Goal: Information Seeking & Learning: Check status

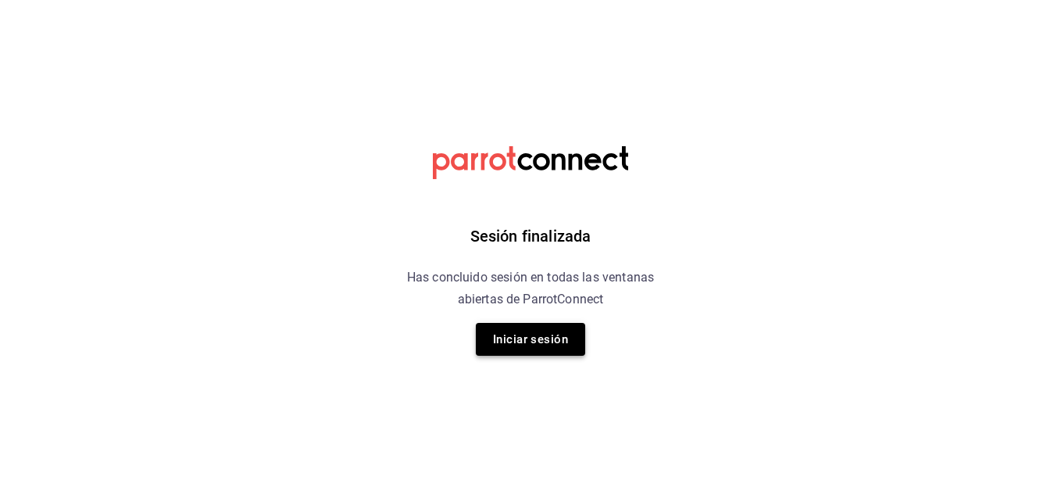
click at [548, 345] on button "Iniciar sesión" at bounding box center [530, 339] width 109 height 33
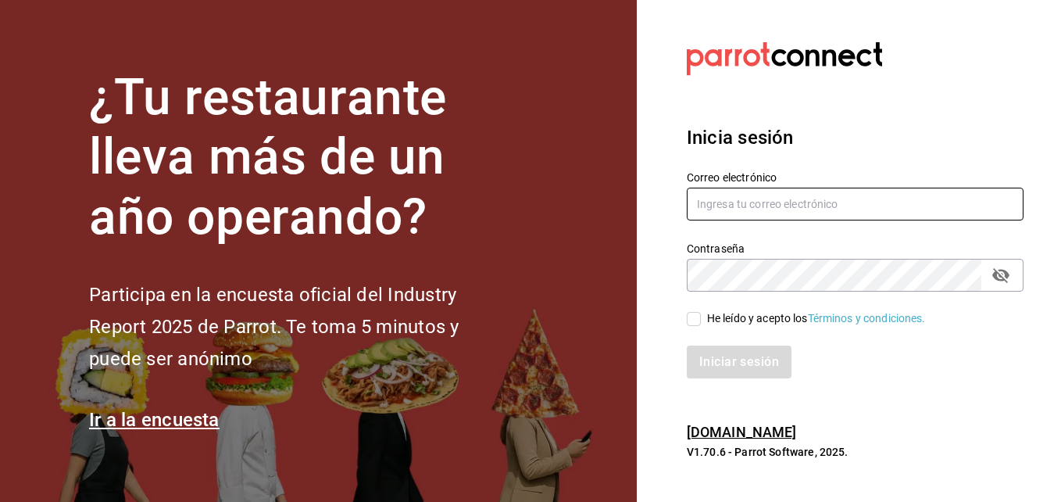
type input "Fernando@alltrade.mx"
click at [695, 315] on input "He leído y acepto los Términos y condiciones." at bounding box center [694, 319] width 14 height 14
checkbox input "true"
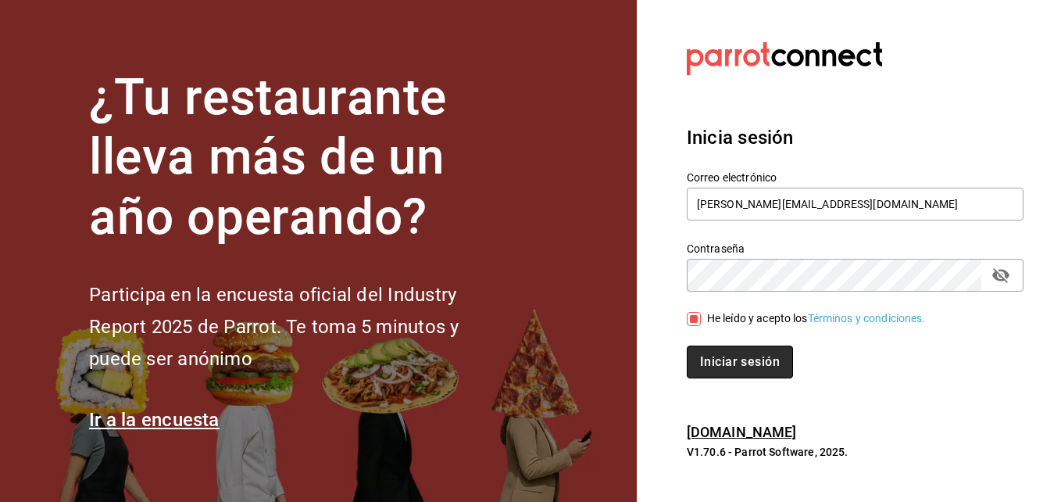
click at [745, 355] on button "Iniciar sesión" at bounding box center [740, 361] width 106 height 33
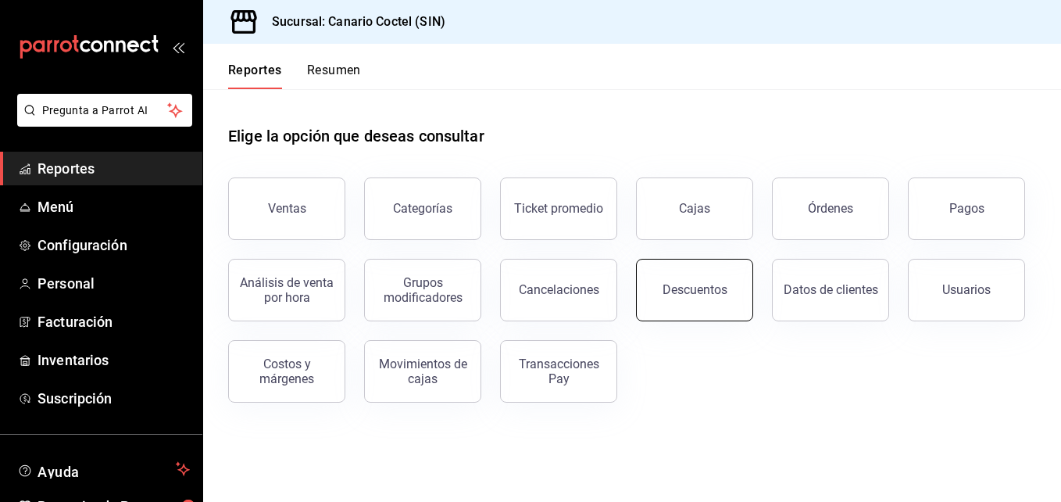
click at [696, 289] on div "Descuentos" at bounding box center [695, 289] width 65 height 15
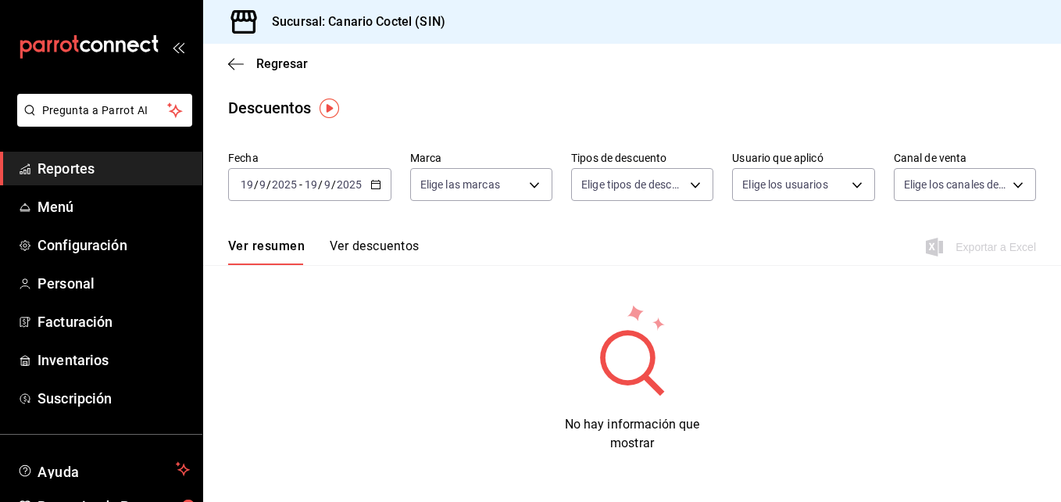
click at [371, 191] on div "2025-09-19 19 / 9 / 2025 - 2025-09-19 19 / 9 / 2025" at bounding box center [309, 184] width 163 height 33
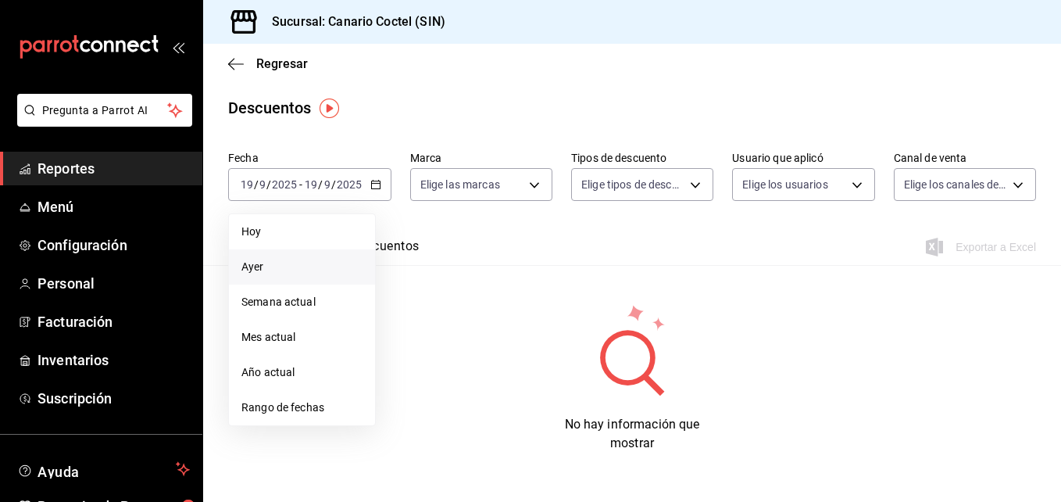
click at [250, 264] on span "Ayer" at bounding box center [301, 267] width 121 height 16
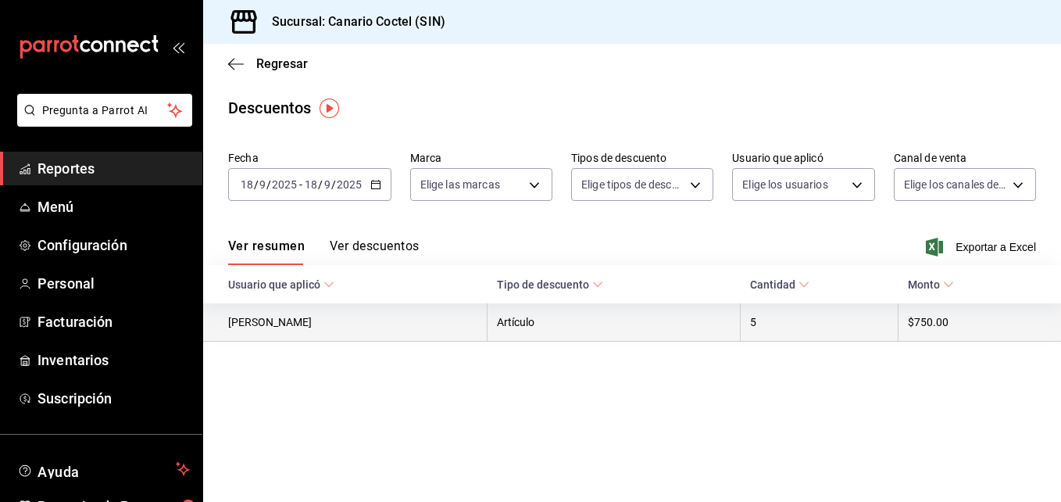
click at [918, 325] on th "$750.00" at bounding box center [979, 322] width 163 height 38
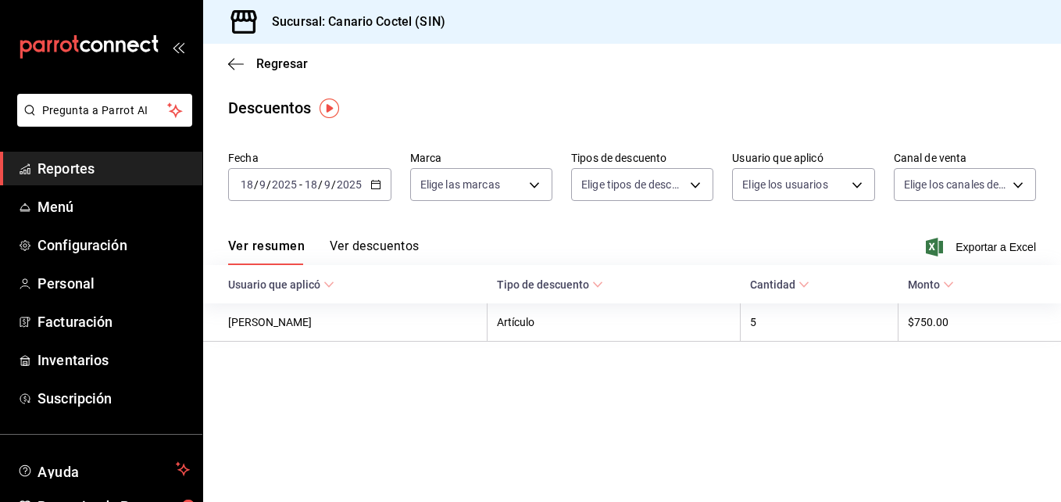
click at [380, 250] on button "Ver descuentos" at bounding box center [374, 251] width 89 height 27
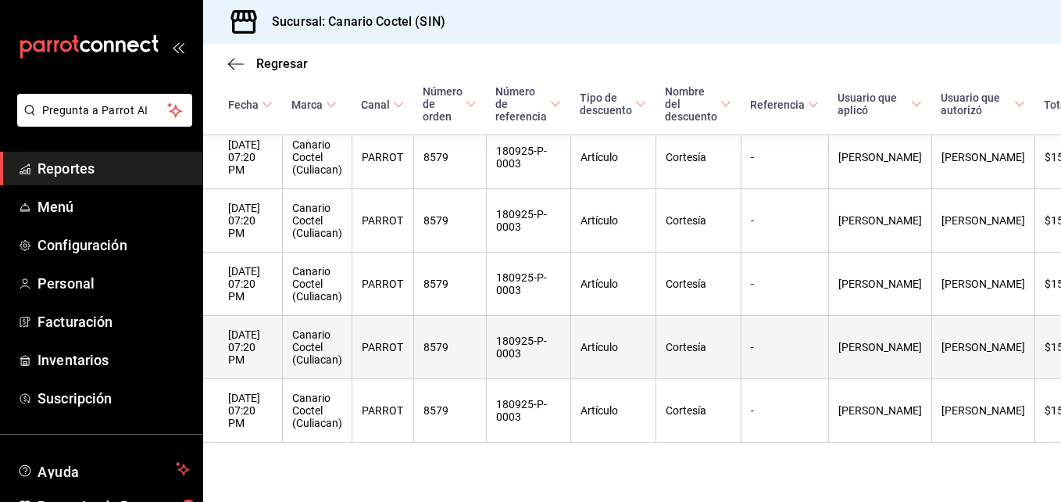
scroll to position [259, 0]
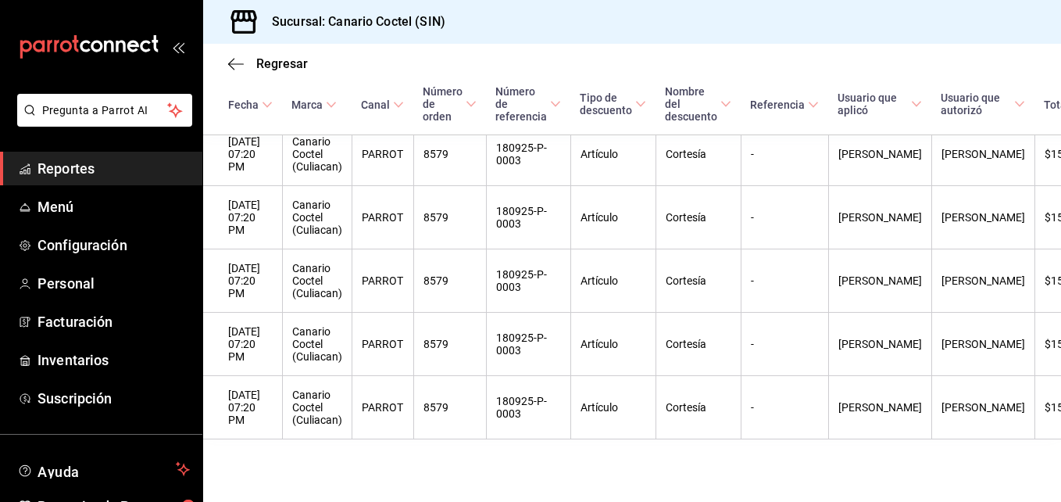
click at [237, 55] on div "Regresar" at bounding box center [632, 64] width 858 height 40
click at [238, 65] on icon "button" at bounding box center [236, 64] width 16 height 14
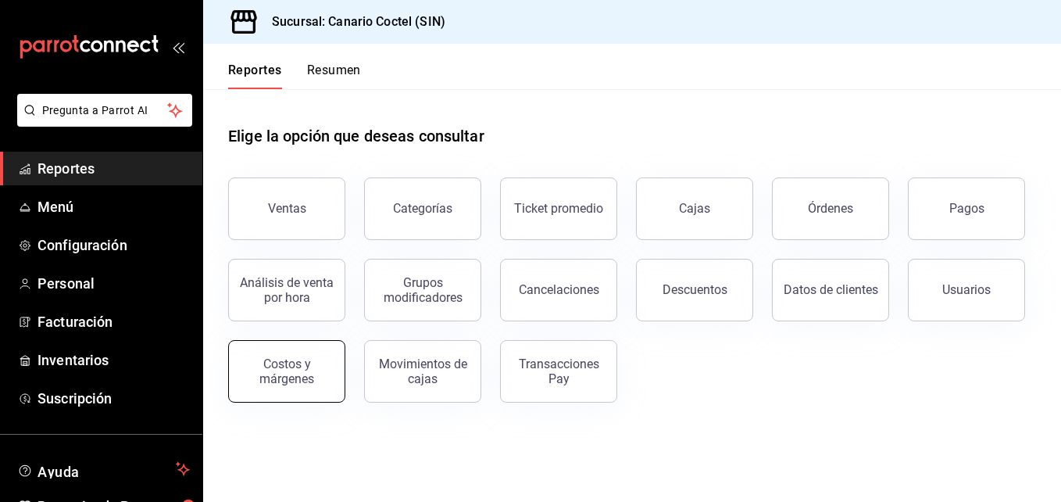
click at [280, 370] on div "Costos y márgenes" at bounding box center [286, 371] width 97 height 30
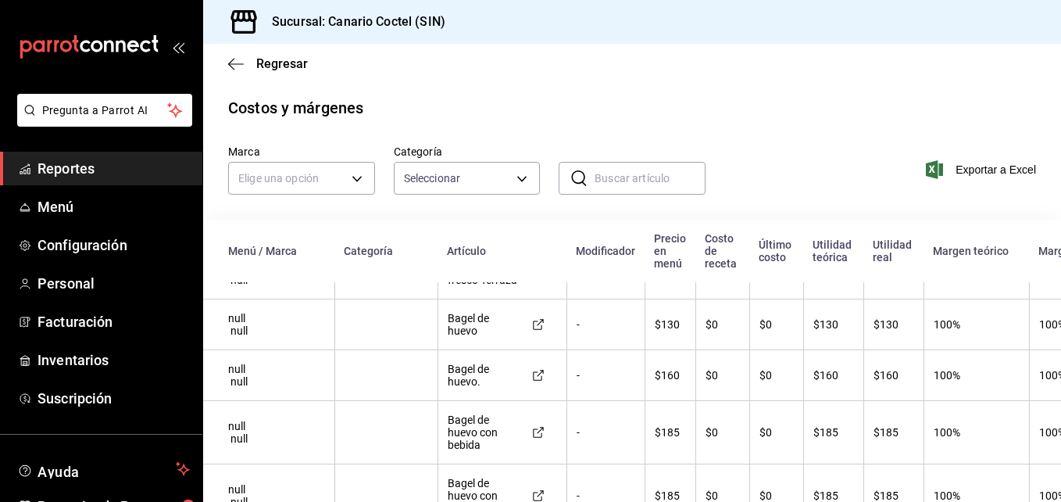
scroll to position [3047, 0]
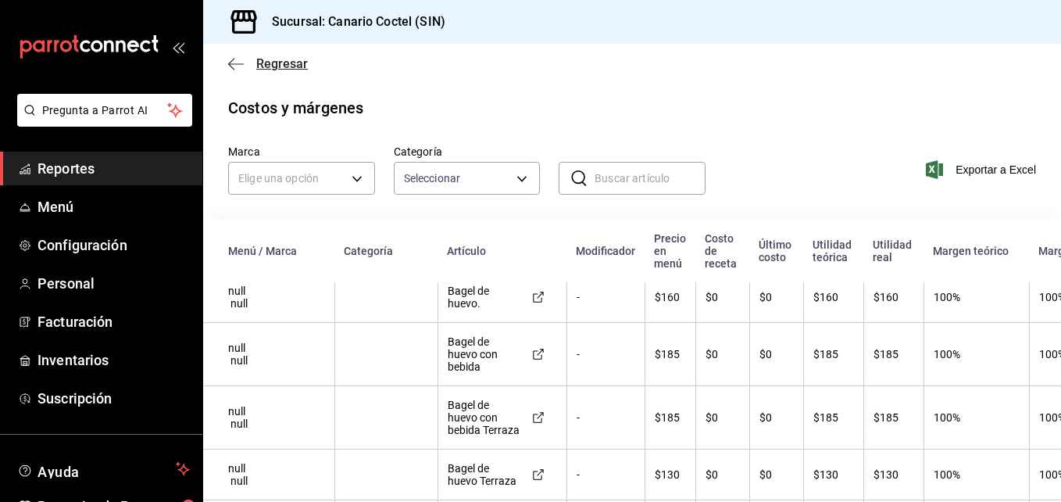
click at [243, 63] on icon "button" at bounding box center [236, 63] width 16 height 1
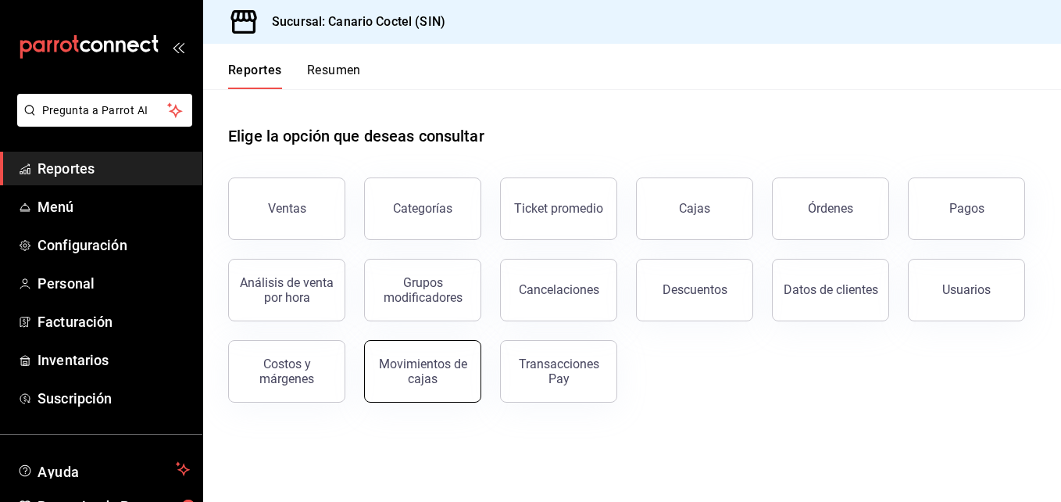
click at [445, 370] on div "Movimientos de cajas" at bounding box center [422, 371] width 97 height 30
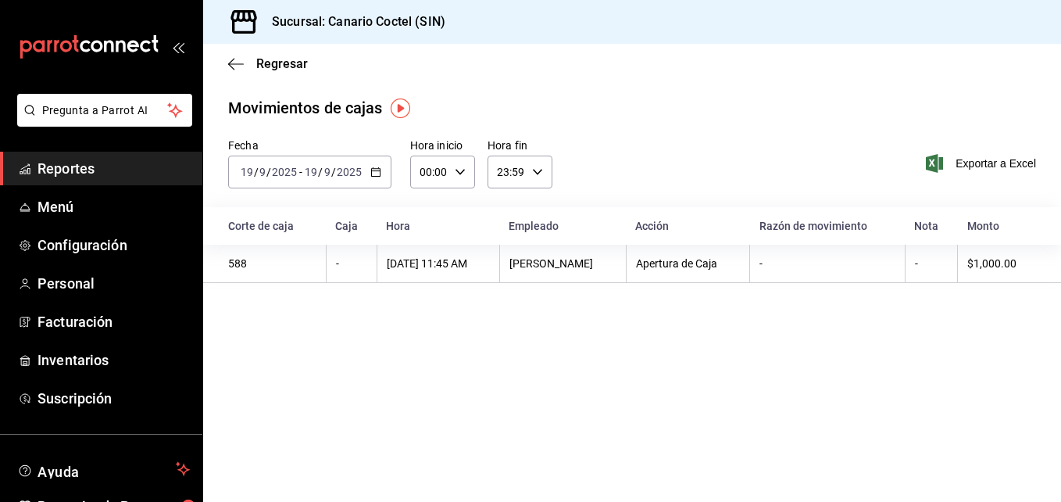
click at [376, 176] on \(Stroke\) "button" at bounding box center [375, 172] width 9 height 9
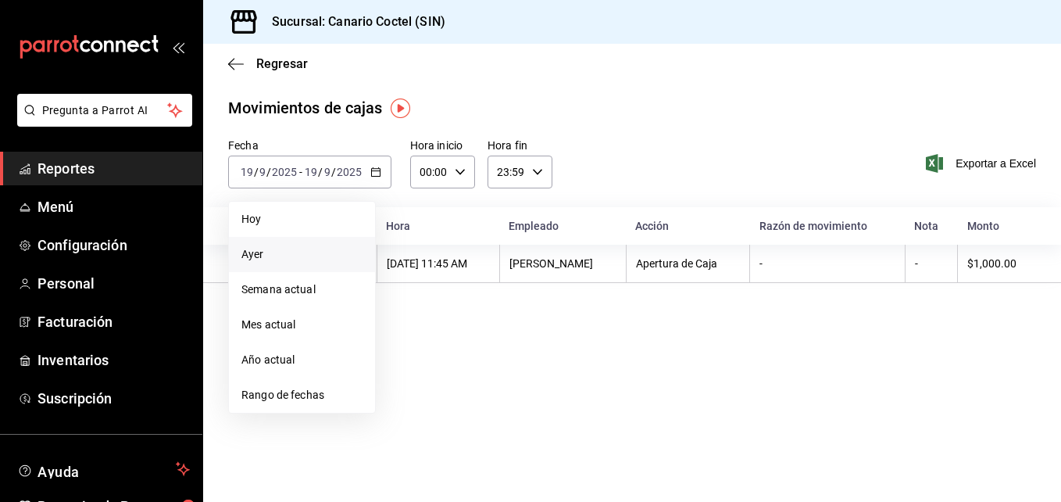
click at [248, 255] on span "Ayer" at bounding box center [301, 254] width 121 height 16
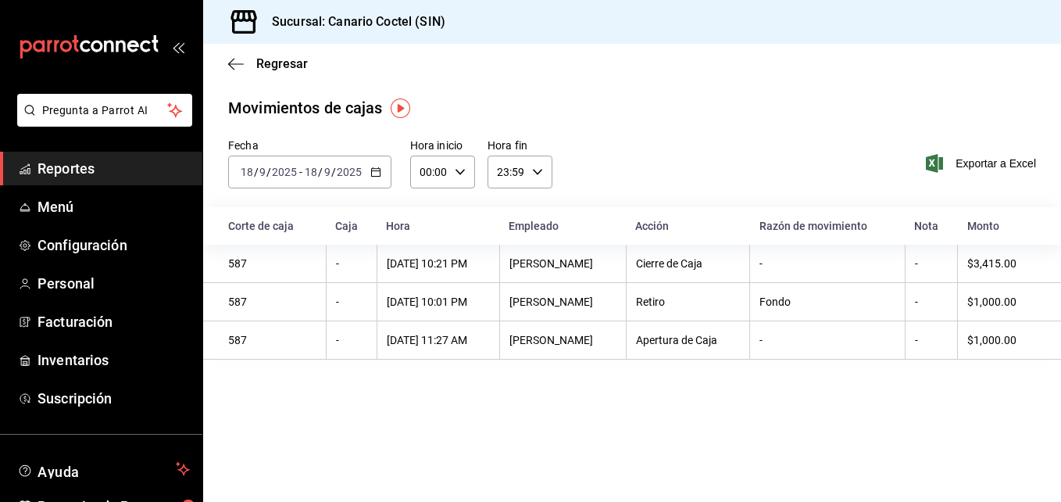
click at [376, 171] on \(Stroke\) "button" at bounding box center [375, 170] width 9 height 1
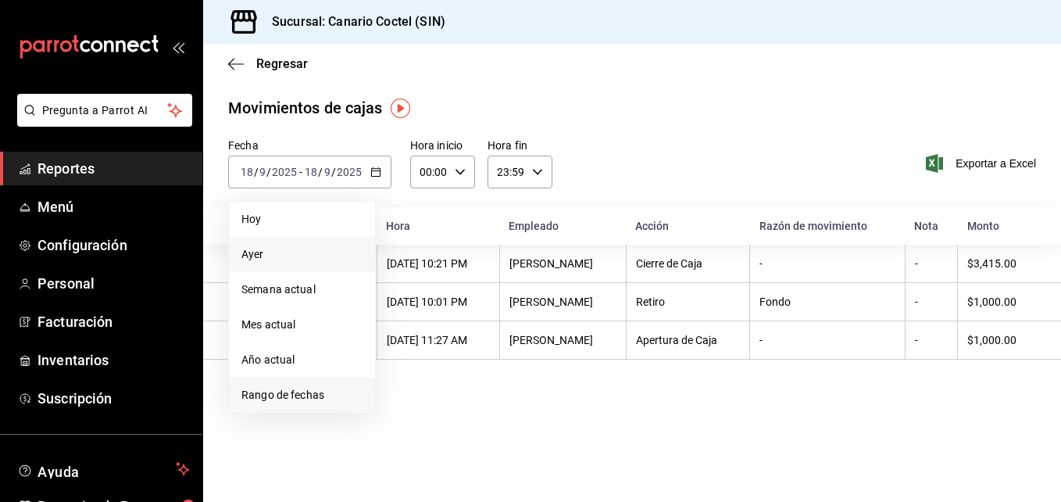
click at [330, 385] on li "Rango de fechas" at bounding box center [302, 394] width 146 height 35
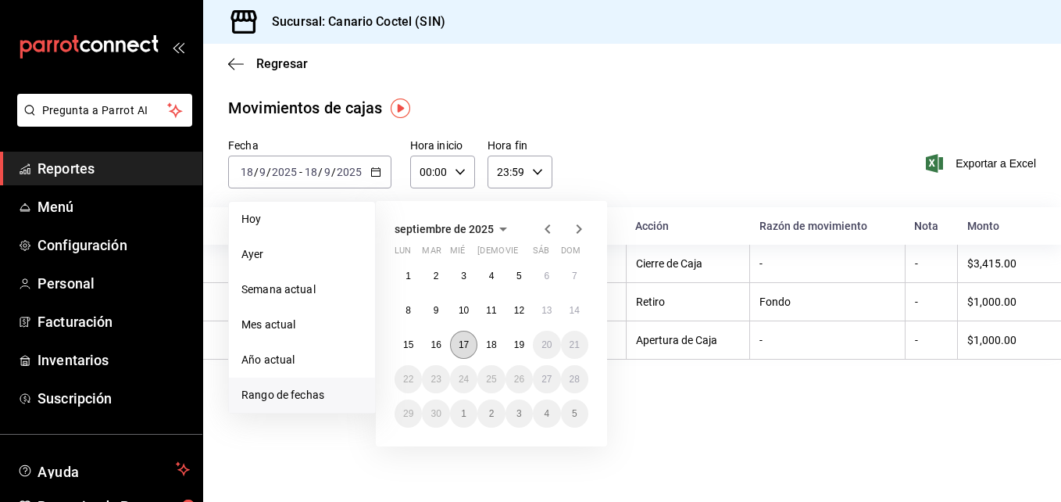
click at [461, 338] on button "17" at bounding box center [463, 344] width 27 height 28
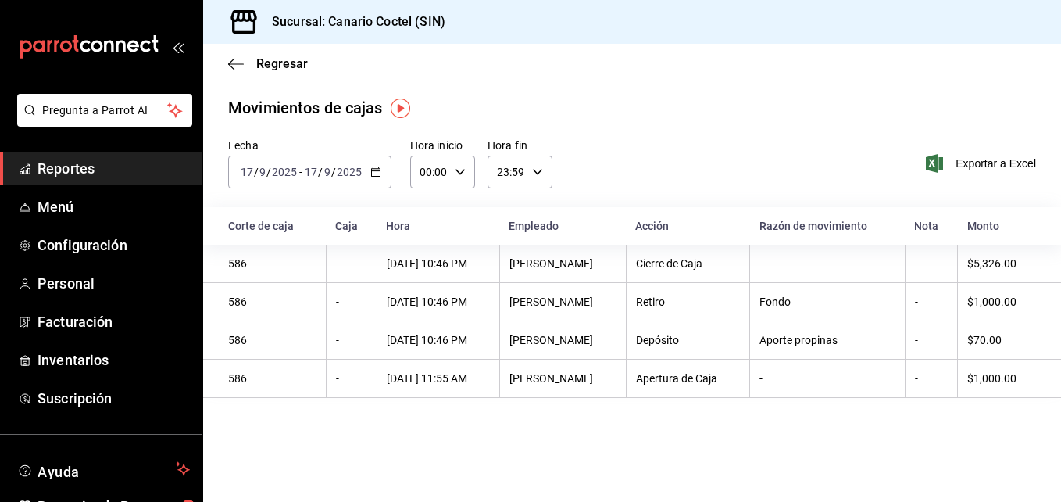
click at [374, 175] on icon "button" at bounding box center [375, 171] width 11 height 11
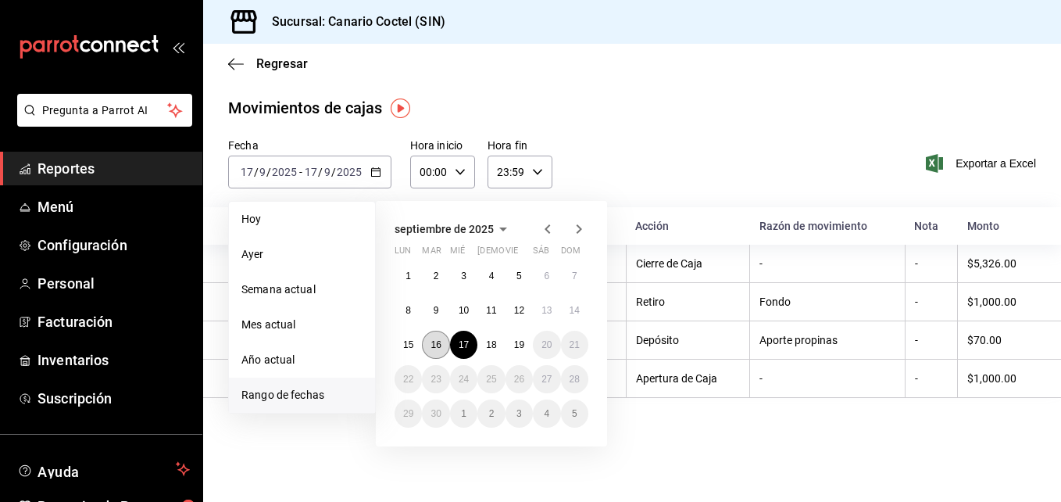
click at [428, 350] on button "16" at bounding box center [435, 344] width 27 height 28
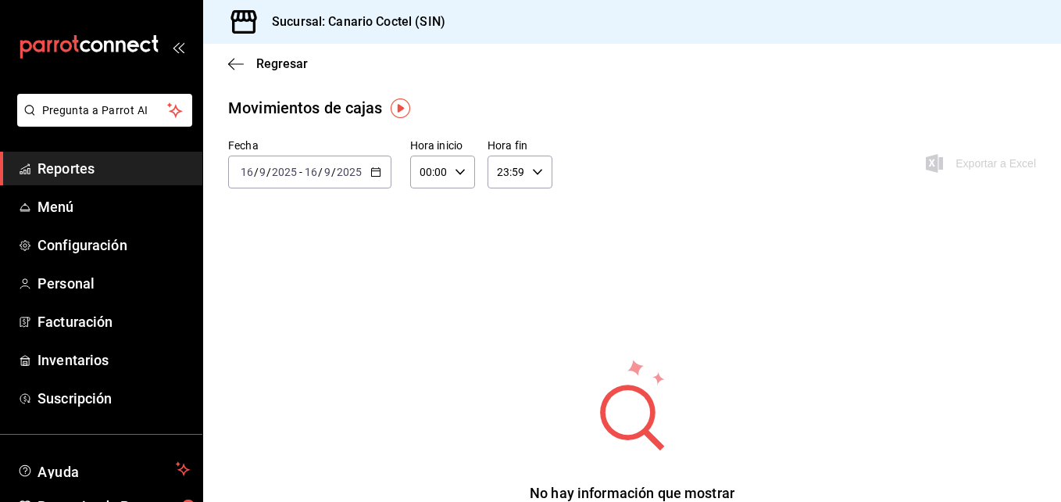
click at [371, 170] on icon "button" at bounding box center [375, 171] width 11 height 11
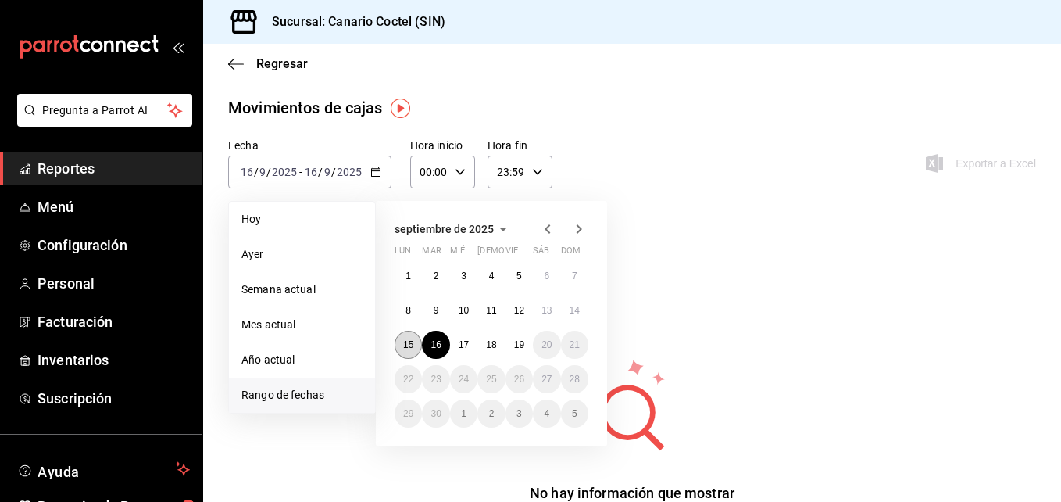
click at [404, 348] on abbr "15" at bounding box center [408, 344] width 10 height 11
